Goal: Task Accomplishment & Management: Manage account settings

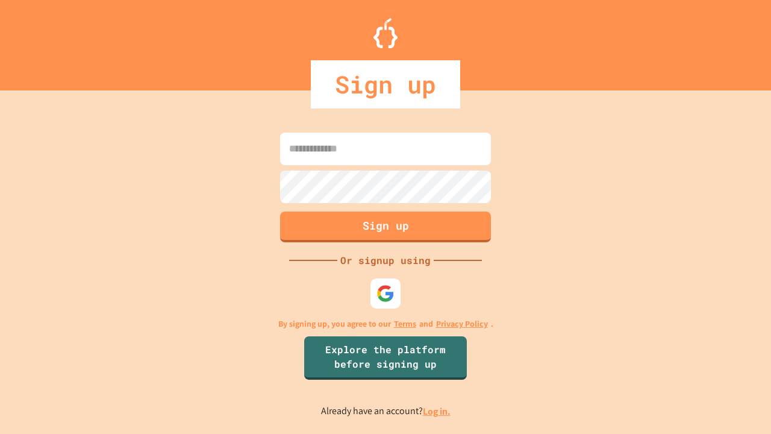
click at [437, 411] on link "Log in." at bounding box center [437, 411] width 28 height 13
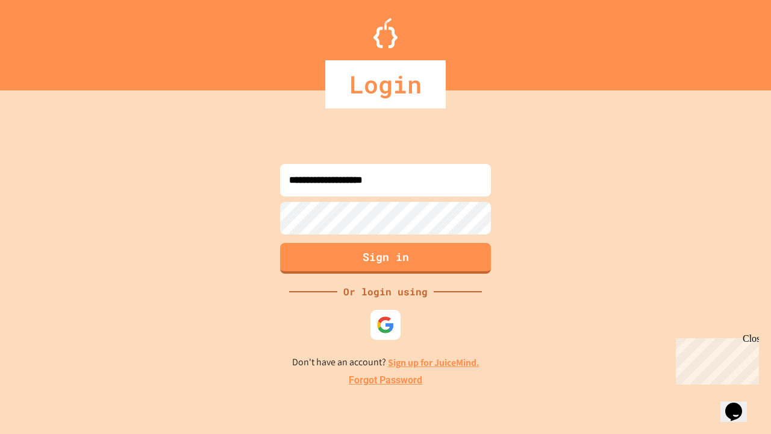
type input "**********"
